Goal: Task Accomplishment & Management: Manage account settings

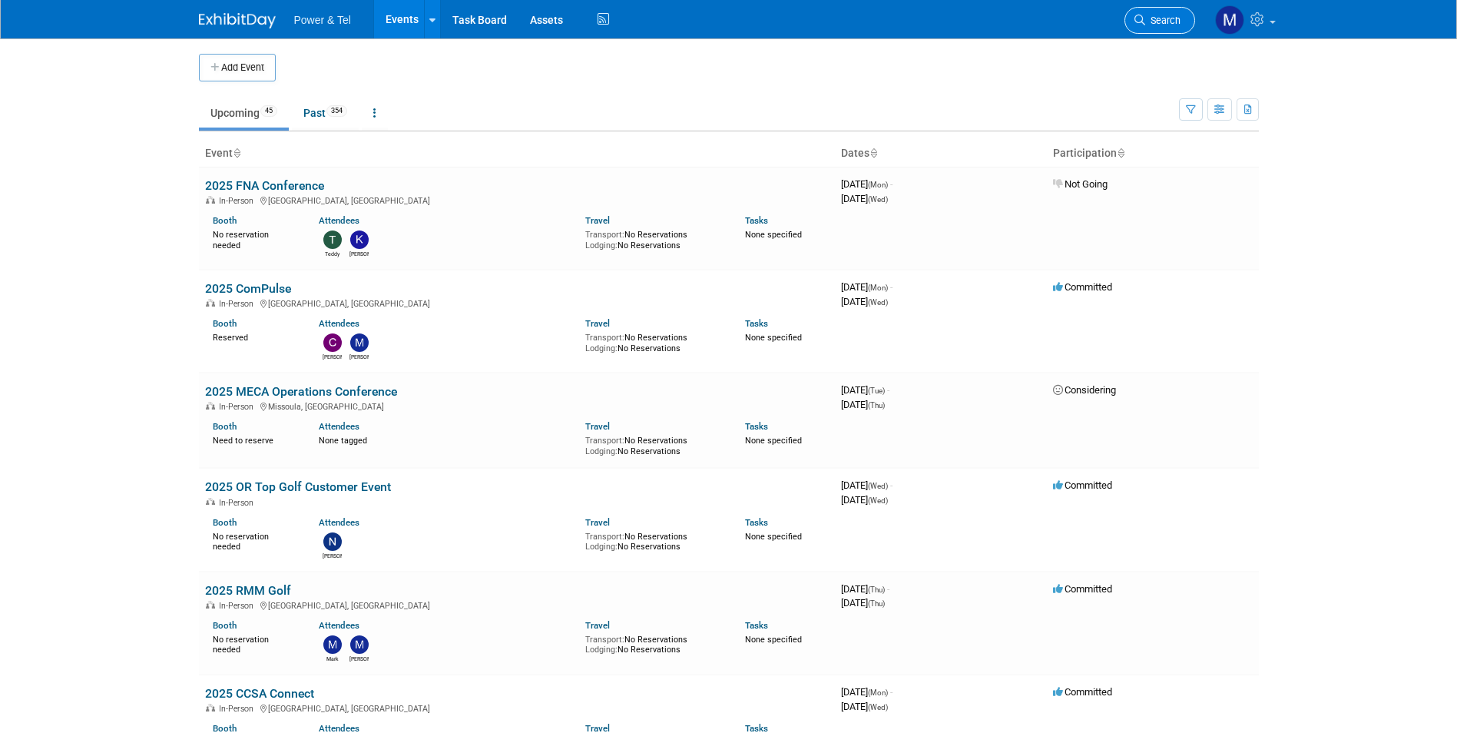
click at [1160, 24] on span "Search" at bounding box center [1162, 21] width 35 height 12
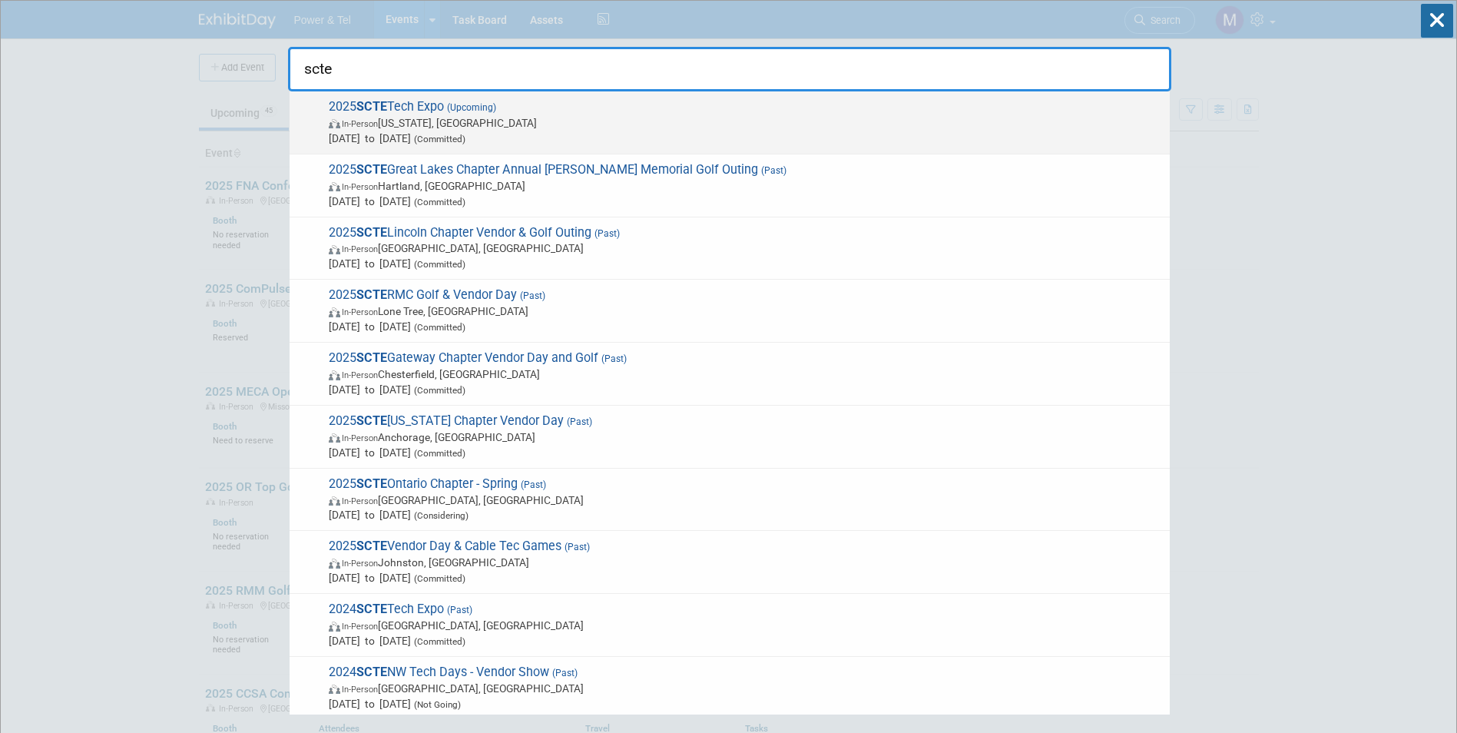
type input "scte"
click at [450, 127] on span "In-Person [US_STATE], [GEOGRAPHIC_DATA]" at bounding box center [745, 122] width 833 height 15
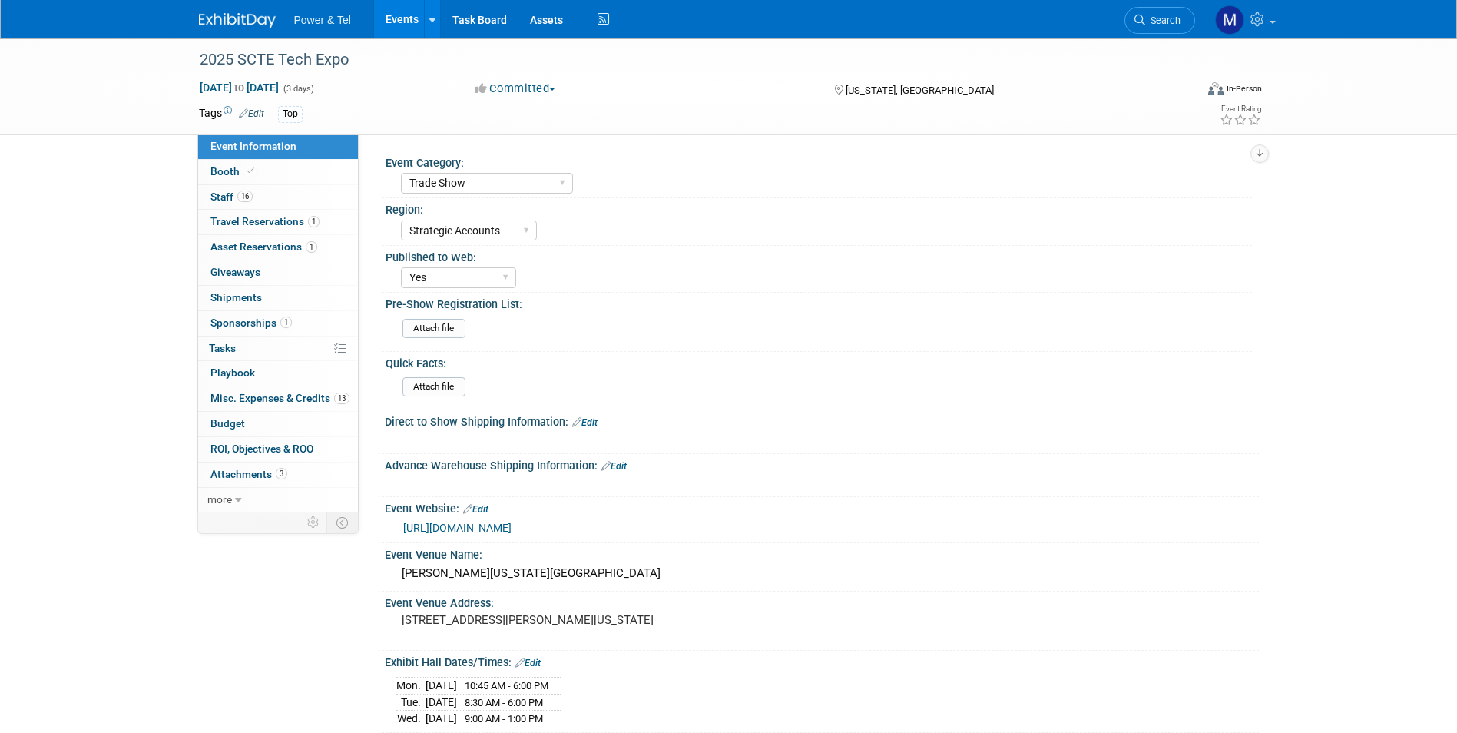
select select "Trade Show"
select select "Strategic Accounts"
select select "Yes"
click at [318, 183] on link "Booth" at bounding box center [278, 172] width 160 height 25
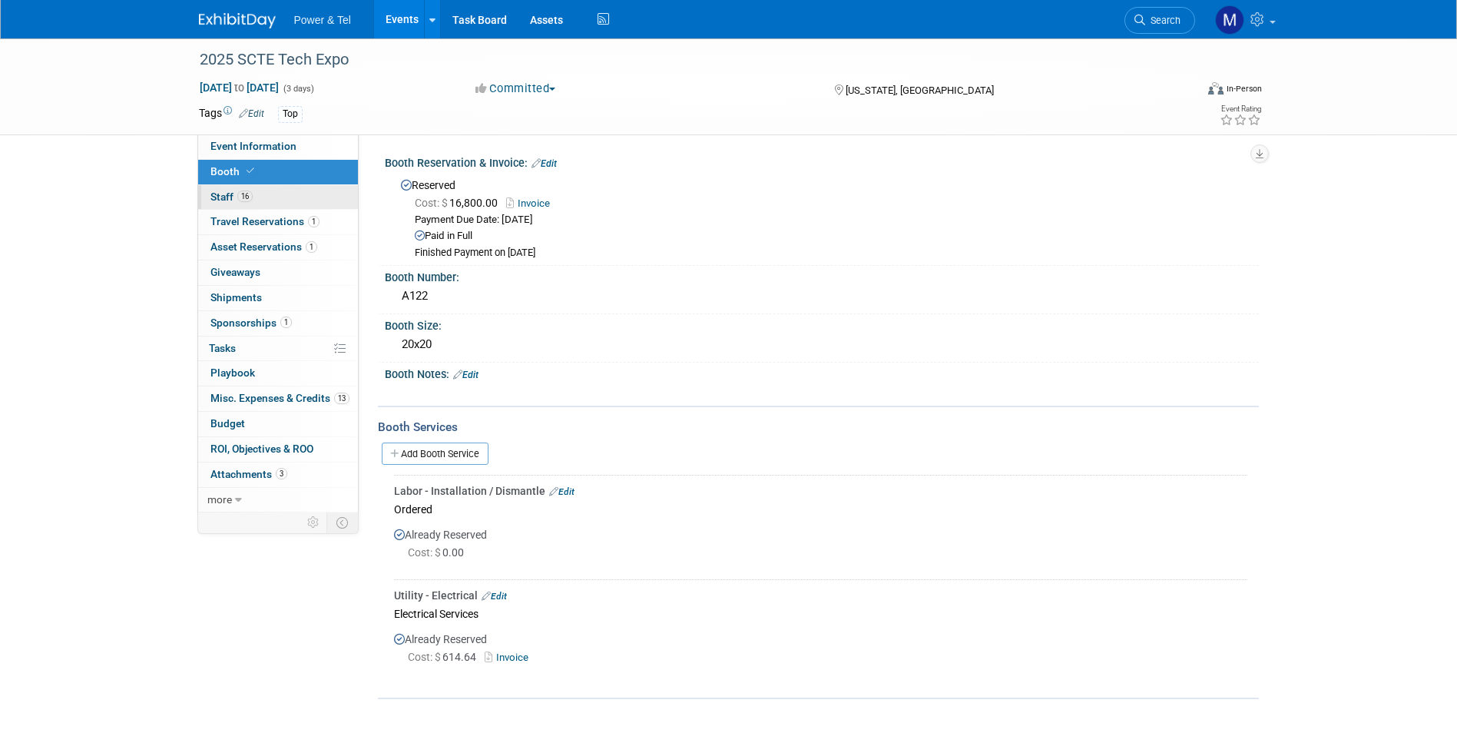
click at [297, 188] on link "16 Staff 16" at bounding box center [278, 197] width 160 height 25
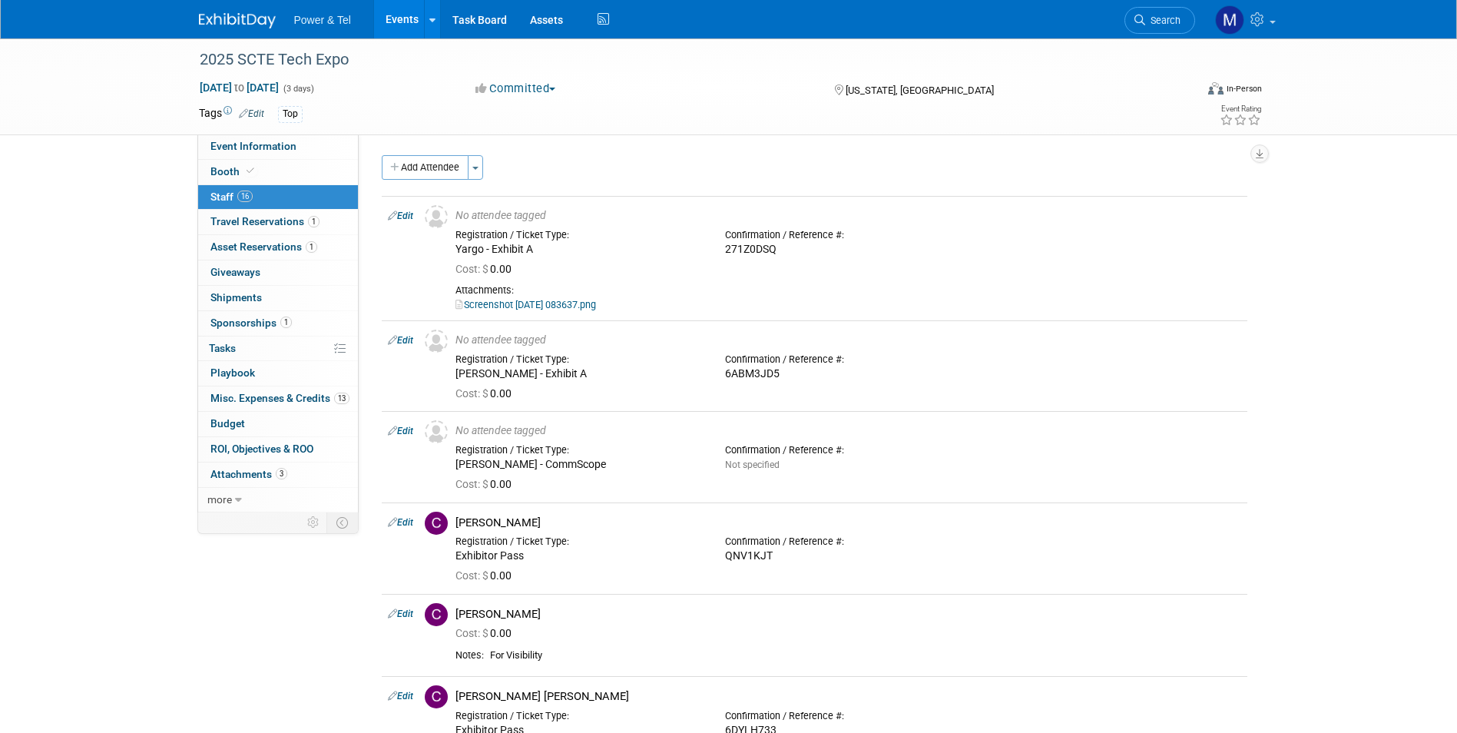
click at [403, 171] on button "Add Attendee" at bounding box center [425, 167] width 87 height 25
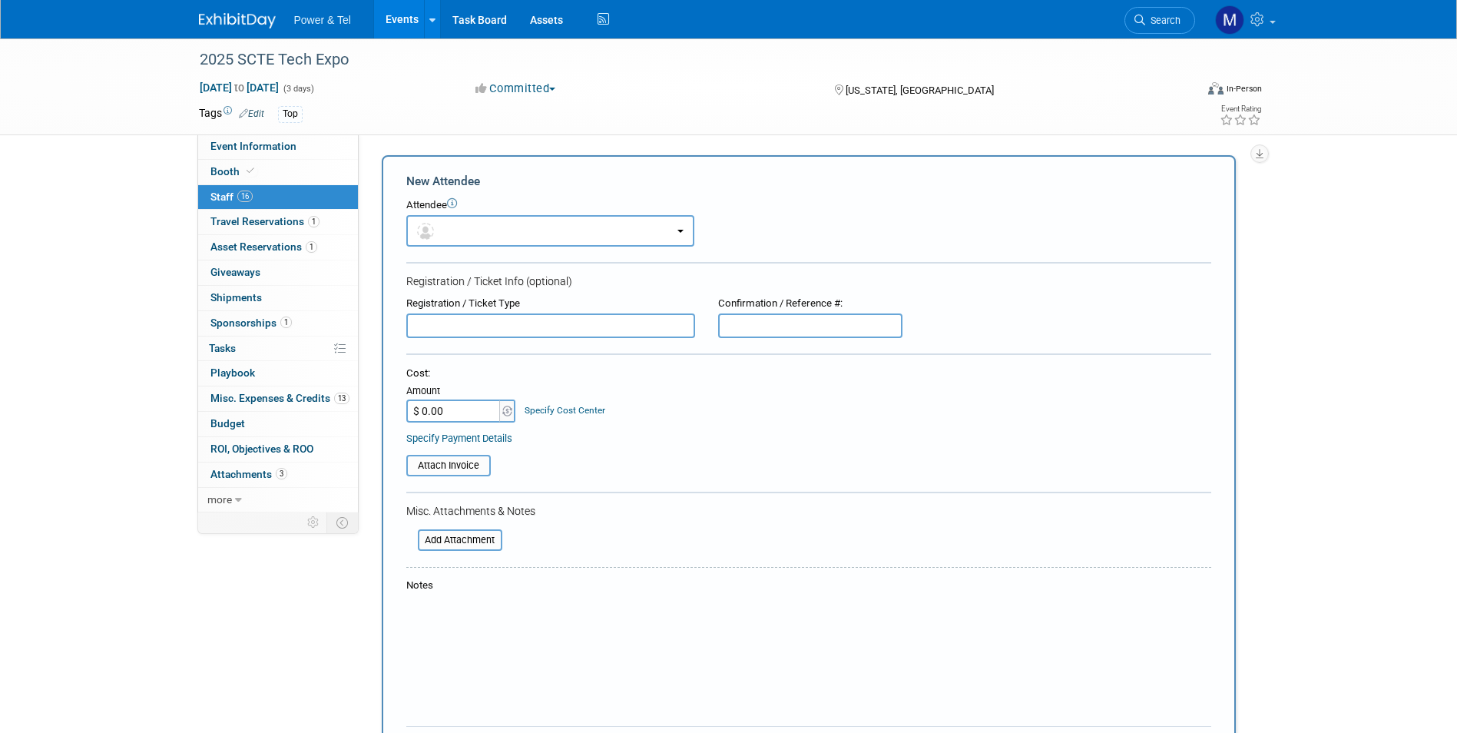
click at [474, 210] on div "Attendee" at bounding box center [808, 205] width 805 height 15
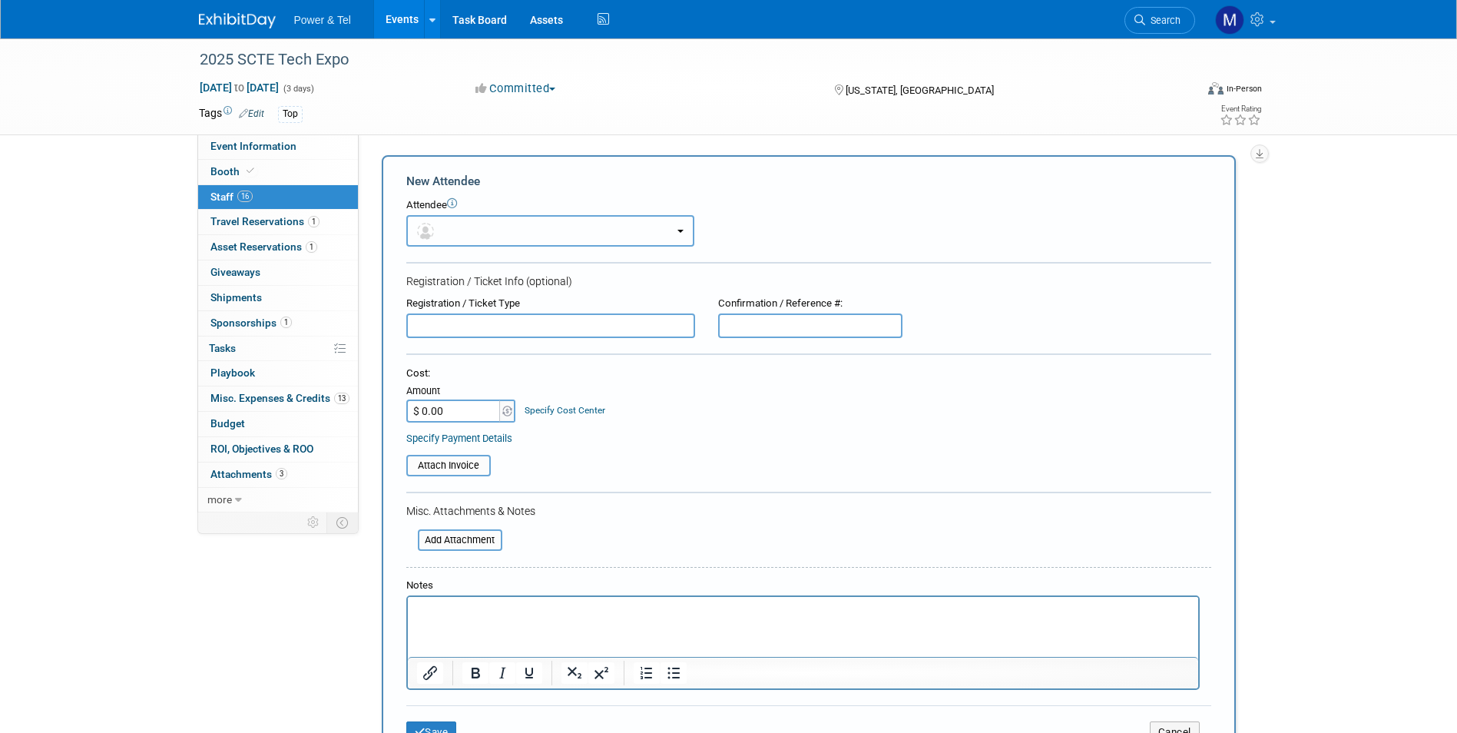
click at [487, 233] on button "button" at bounding box center [550, 230] width 288 height 31
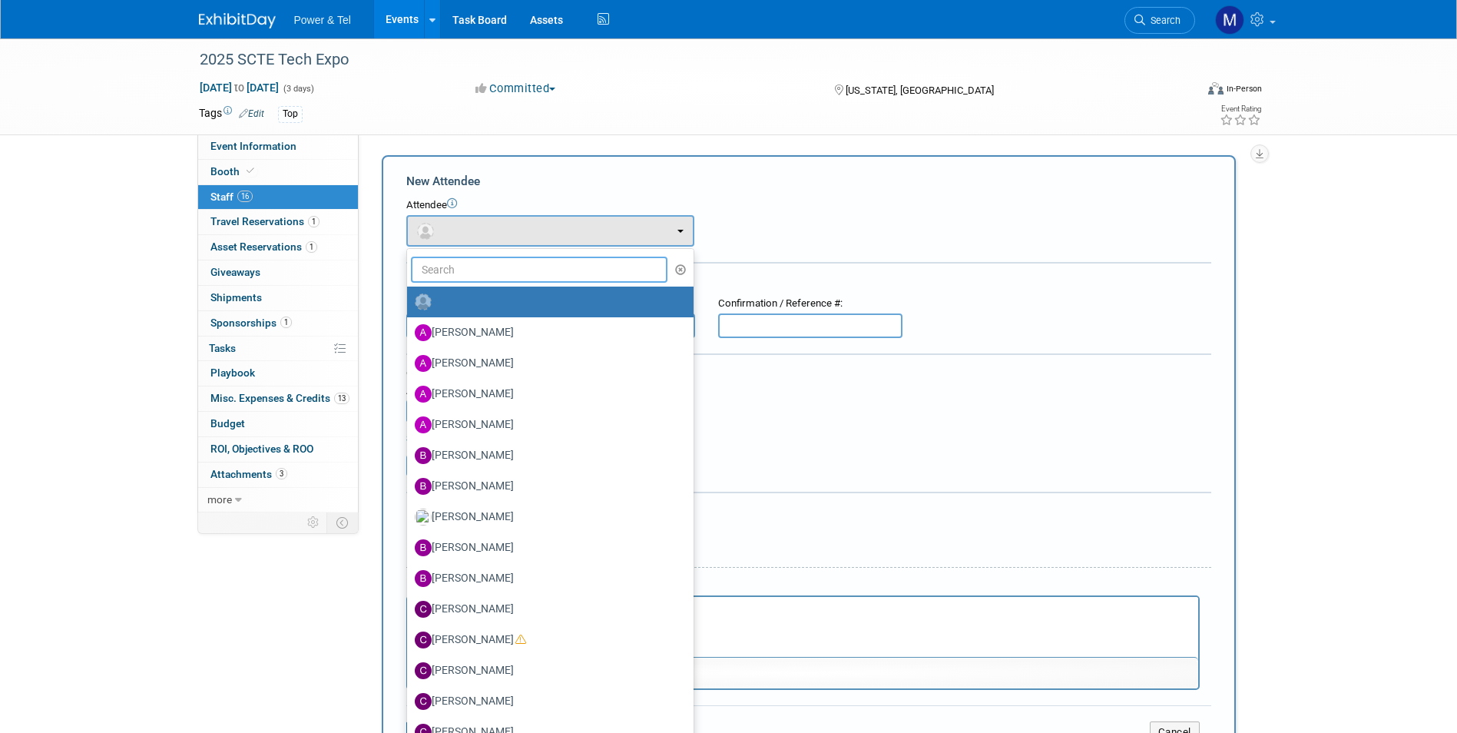
click at [494, 268] on input "text" at bounding box center [539, 270] width 257 height 26
type input "nate"
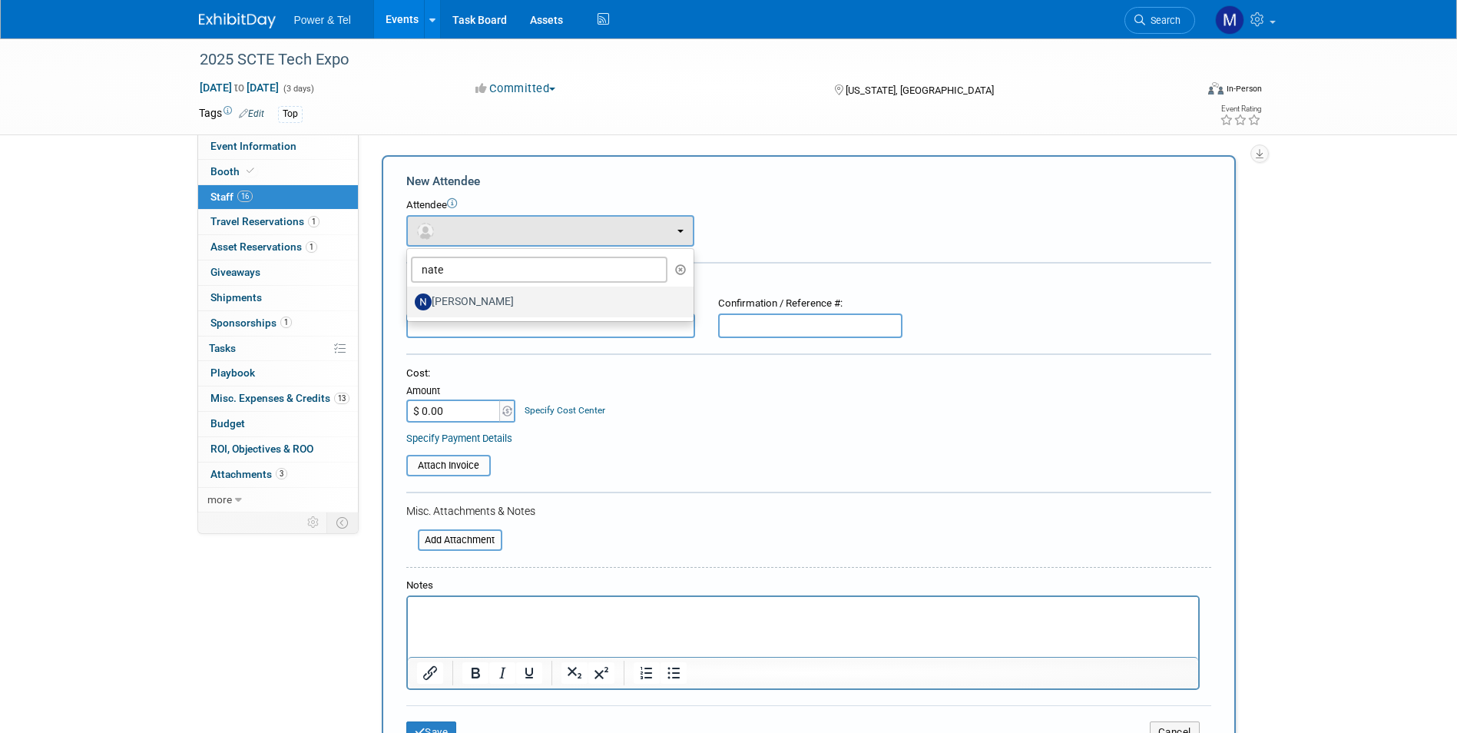
click at [490, 306] on label "Nate Derbyshire" at bounding box center [546, 302] width 263 height 25
click at [409, 305] on input "Nate Derbyshire" at bounding box center [404, 300] width 10 height 10
select select "091ca5d0-1144-452d-a20f-a7521a8231dd"
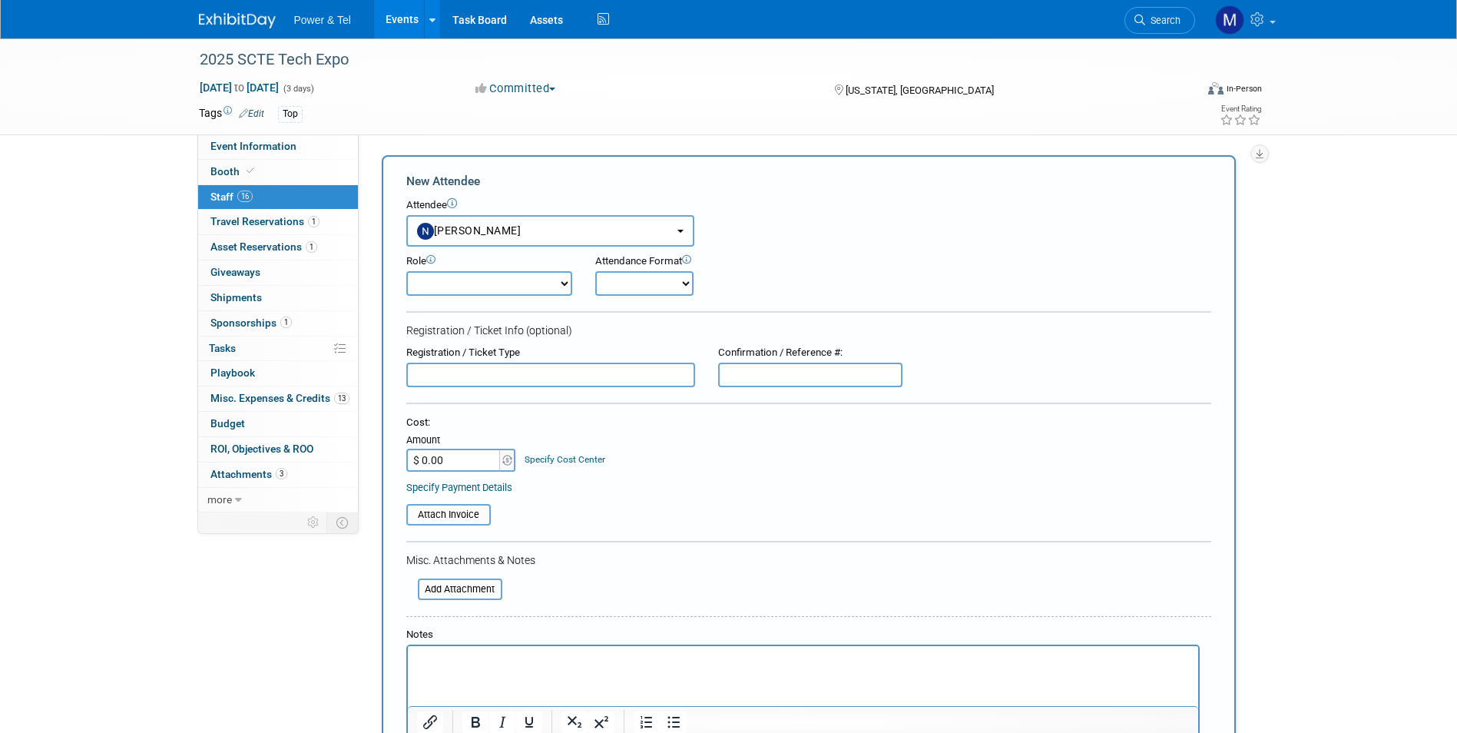
click at [486, 452] on input "$ 0.00" at bounding box center [454, 460] width 96 height 23
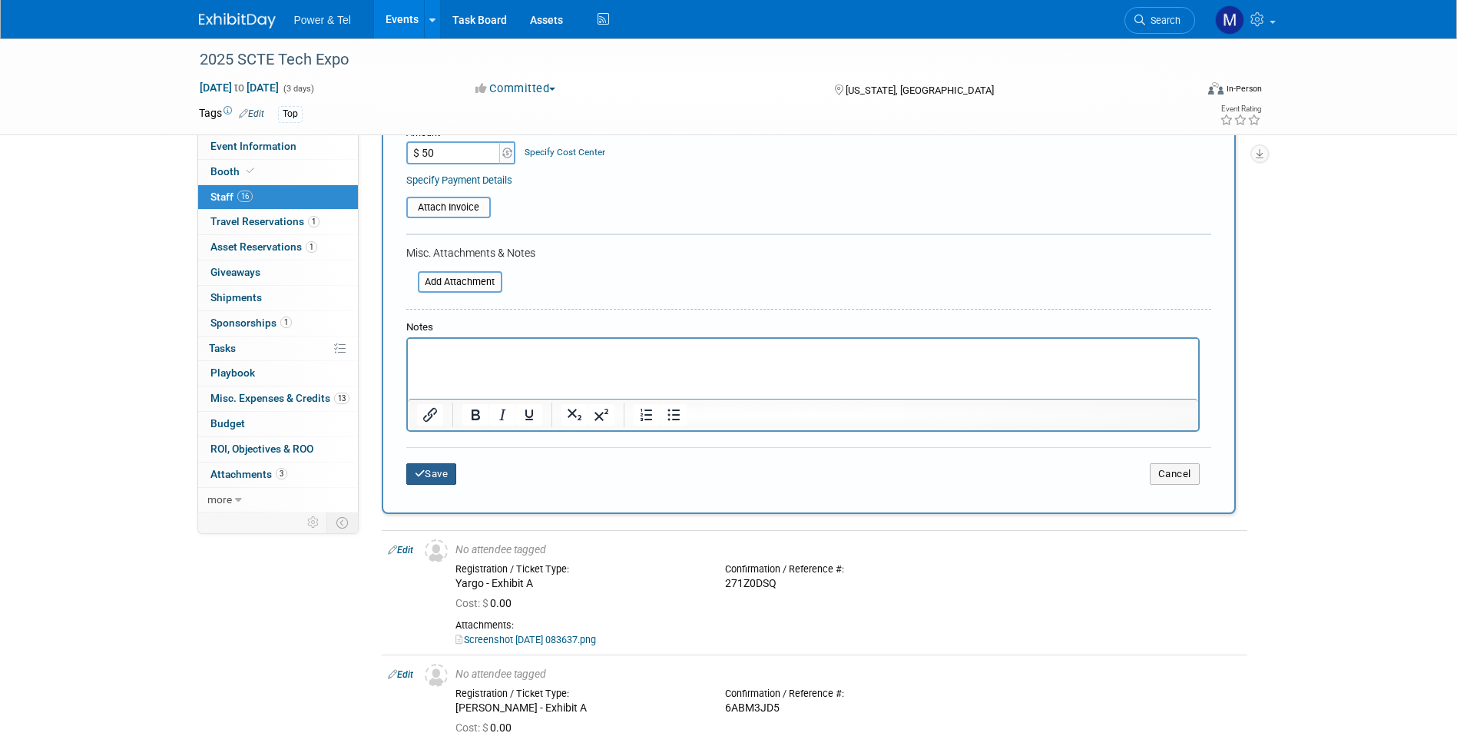
type input "$ 50.00"
click at [444, 476] on button "Save" at bounding box center [431, 474] width 51 height 22
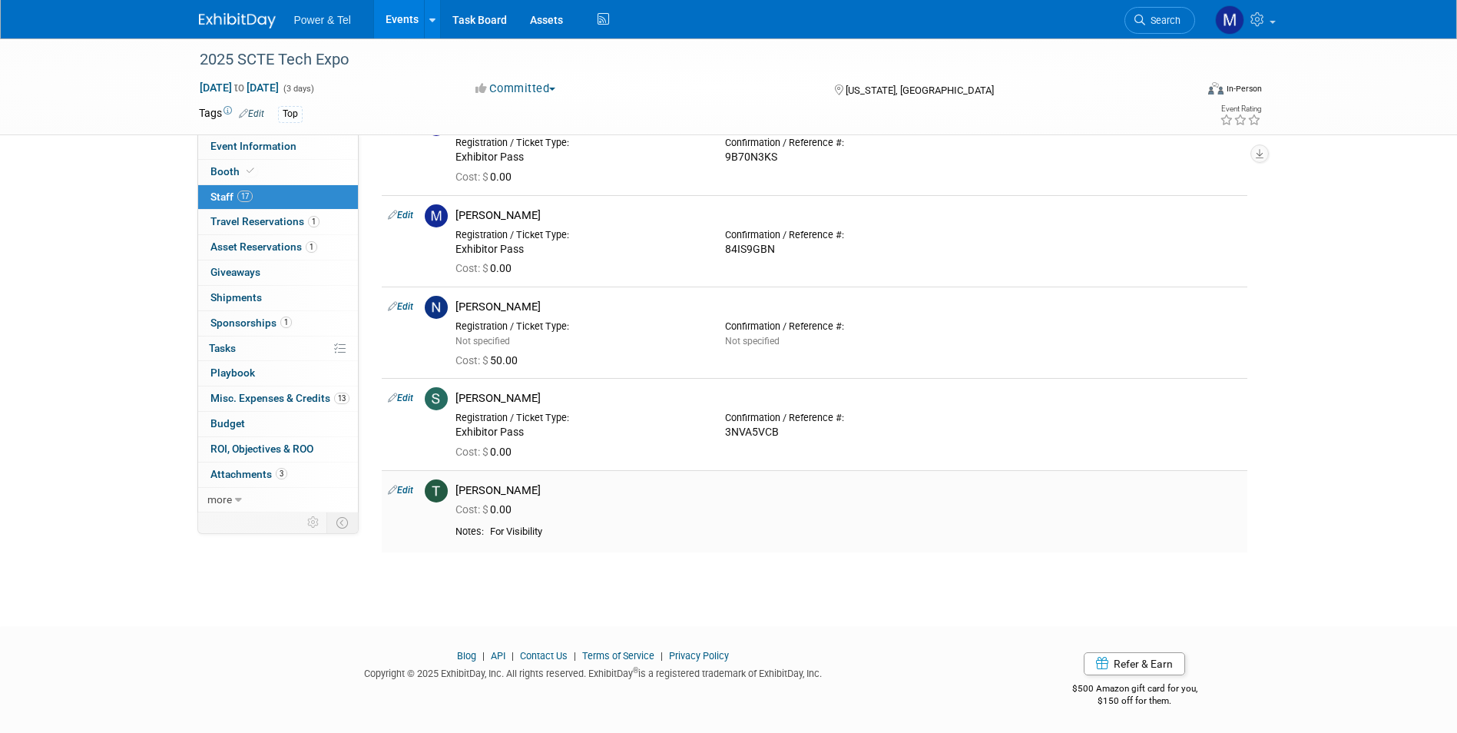
scroll to position [1046, 0]
